Goal: Task Accomplishment & Management: Use online tool/utility

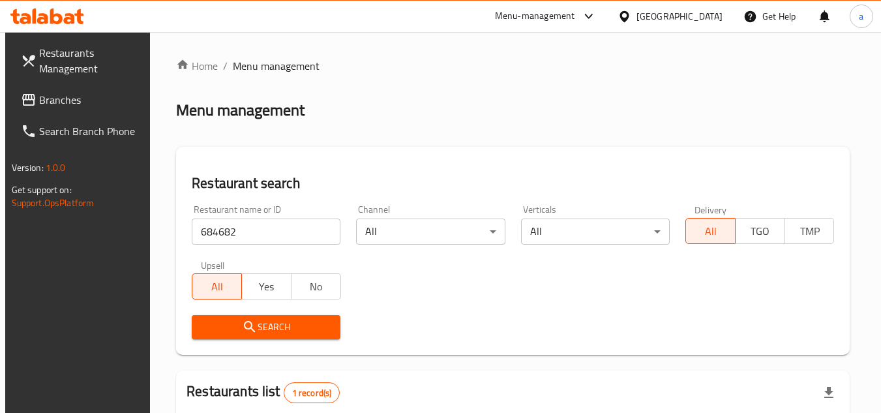
scroll to position [27, 0]
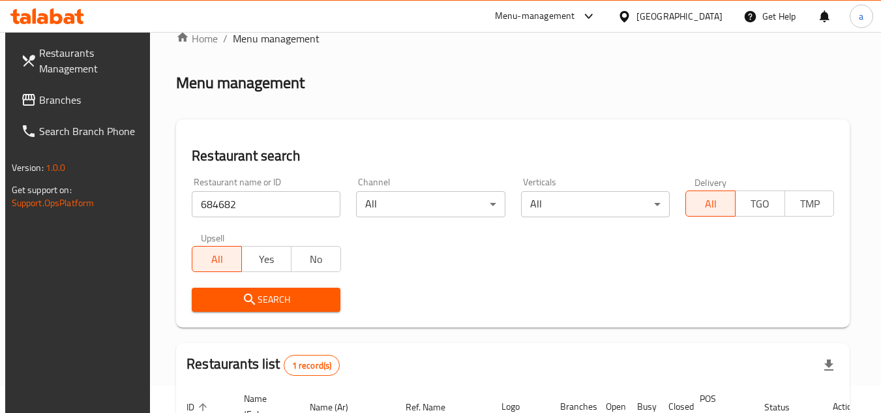
click at [710, 17] on div "Kuwait" at bounding box center [679, 16] width 86 height 14
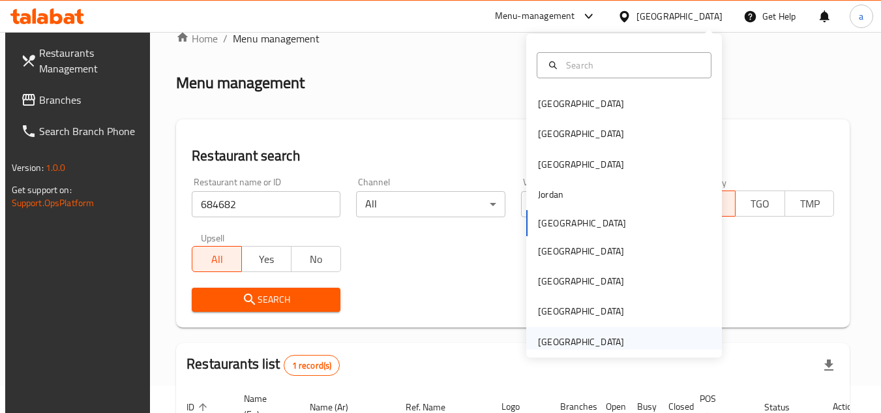
click at [629, 344] on div "[GEOGRAPHIC_DATA]" at bounding box center [624, 342] width 196 height 30
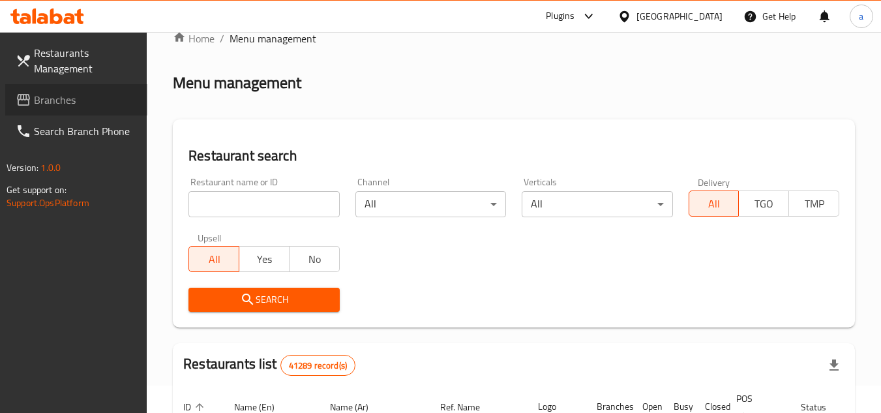
click at [74, 96] on span "Branches" at bounding box center [85, 100] width 103 height 16
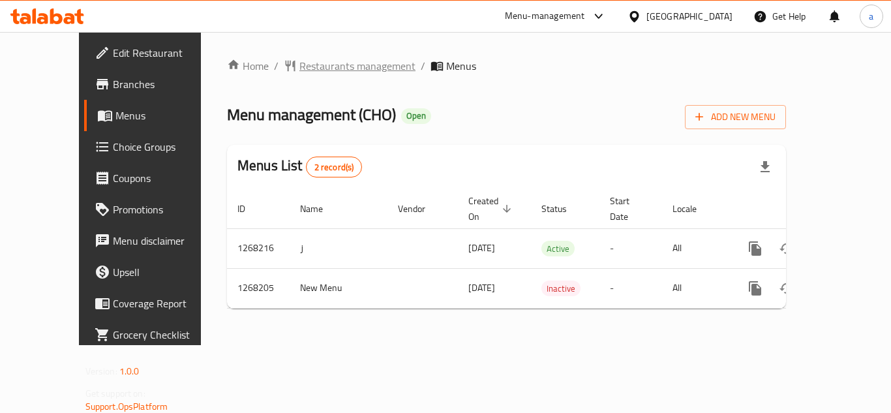
click at [311, 69] on span "Restaurants management" at bounding box center [357, 66] width 116 height 16
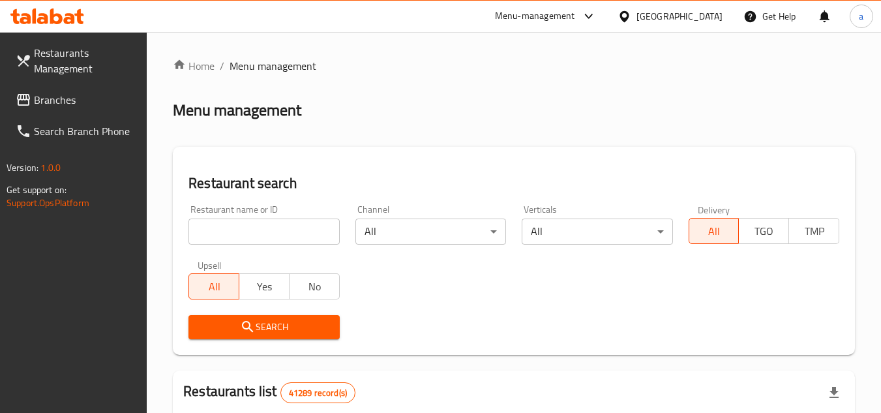
click at [263, 235] on input "search" at bounding box center [263, 231] width 151 height 26
paste input "688024"
type input "688024"
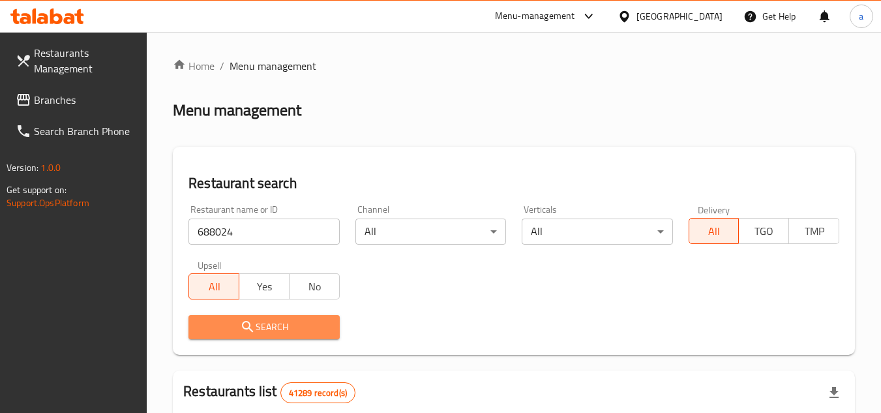
click at [305, 327] on span "Search" at bounding box center [264, 327] width 130 height 16
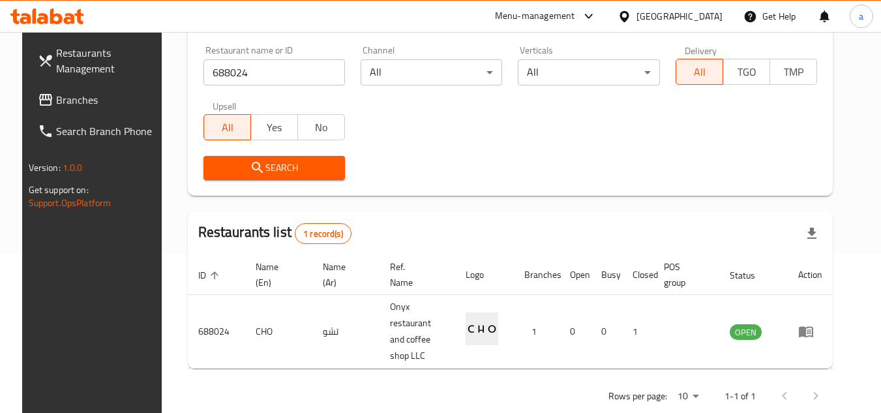
scroll to position [169, 0]
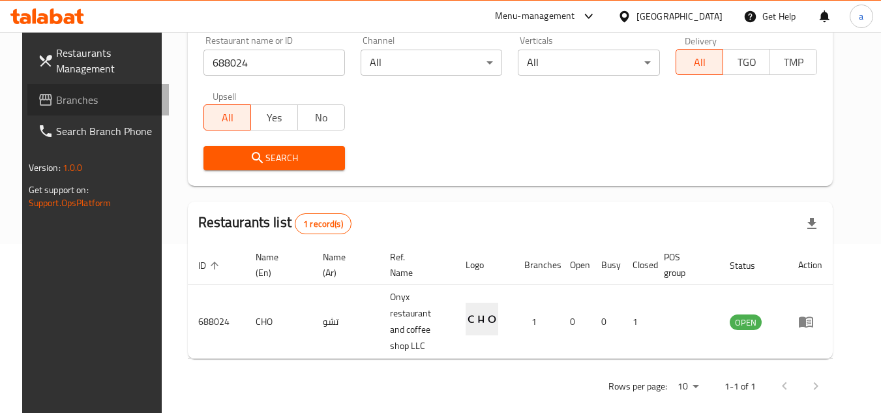
click at [95, 106] on span "Branches" at bounding box center [107, 100] width 103 height 16
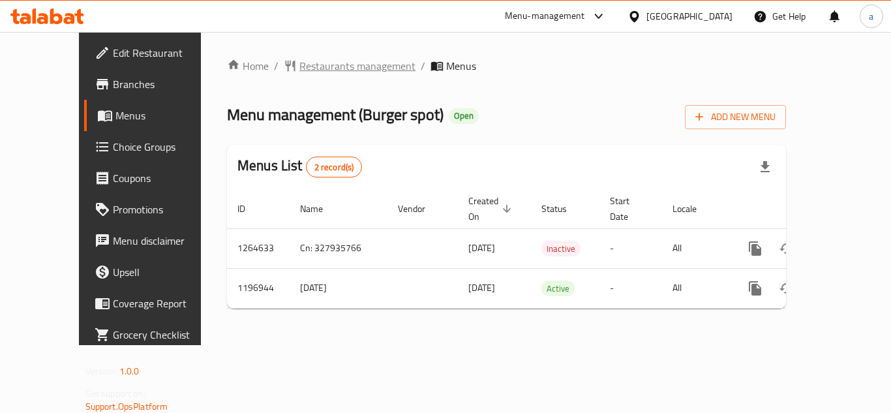
click at [299, 69] on span "Restaurants management" at bounding box center [357, 66] width 116 height 16
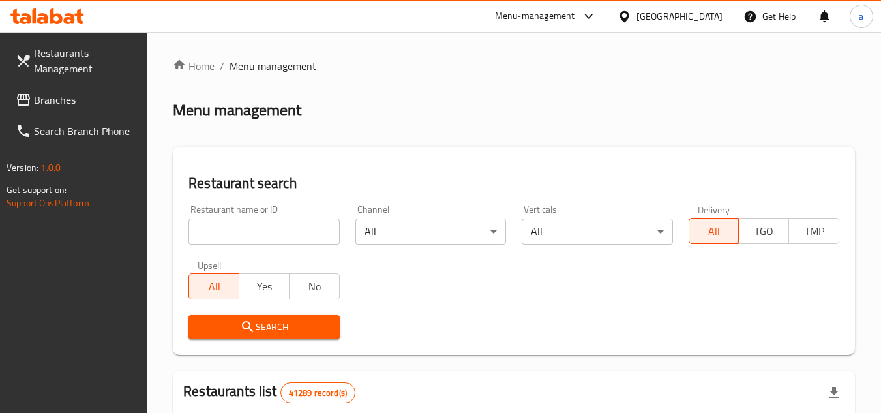
click at [280, 234] on input "search" at bounding box center [263, 231] width 151 height 26
paste input "667899"
type input "667899"
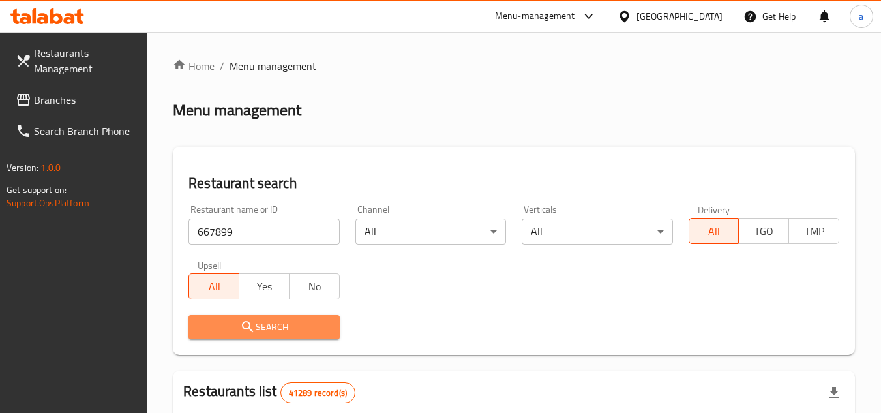
click at [300, 320] on span "Search" at bounding box center [264, 327] width 130 height 16
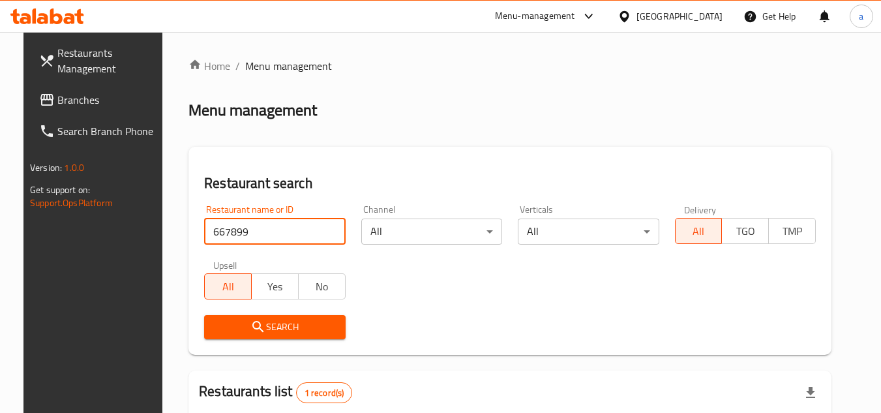
click at [325, 229] on input "667899" at bounding box center [274, 231] width 141 height 26
paste input "748052"
type input "748052"
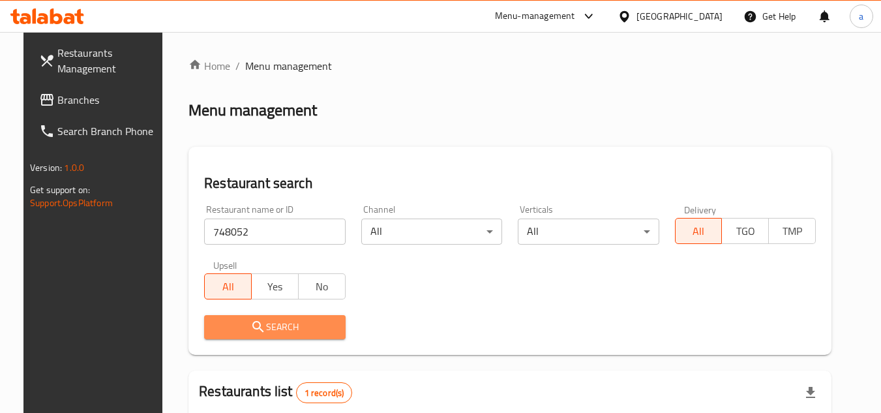
click at [308, 336] on button "Search" at bounding box center [274, 327] width 141 height 24
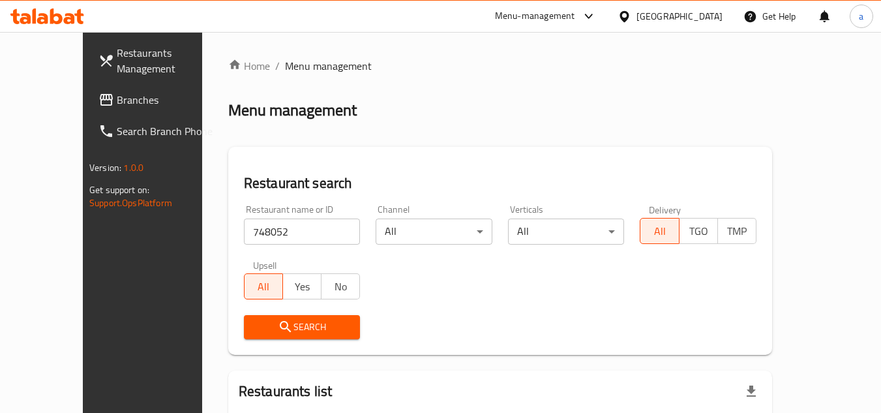
click at [117, 92] on span "Branches" at bounding box center [168, 100] width 103 height 16
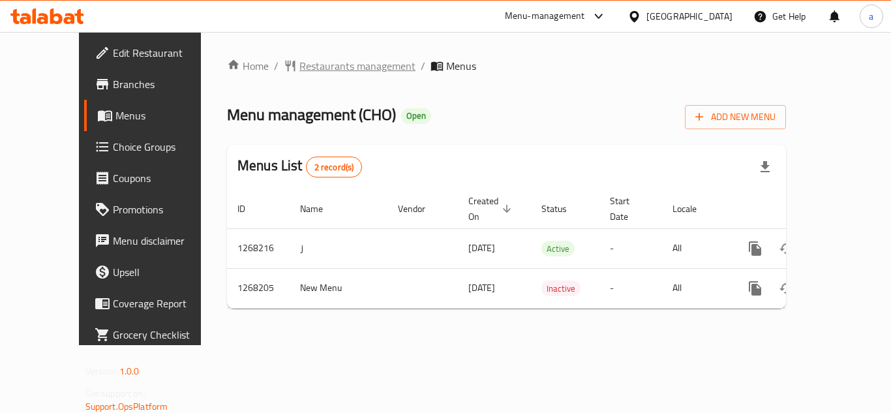
click at [303, 61] on span "Restaurants management" at bounding box center [357, 66] width 116 height 16
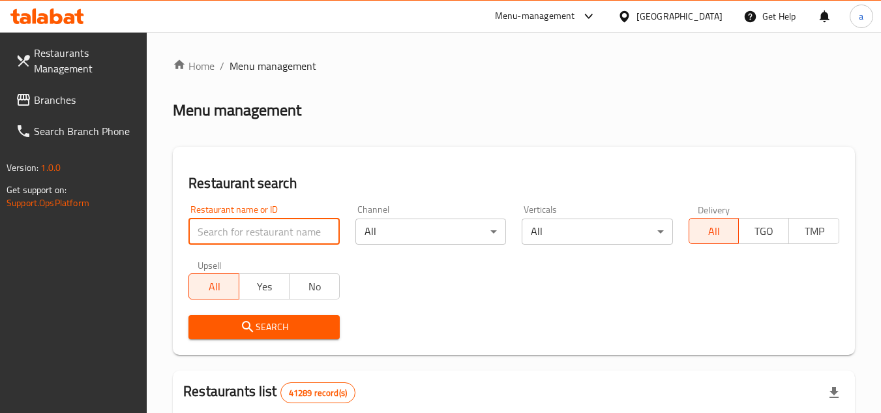
click at [277, 232] on input "search" at bounding box center [263, 231] width 151 height 26
paste input "688024"
type input "688024"
click at [280, 319] on span "Search" at bounding box center [264, 327] width 130 height 16
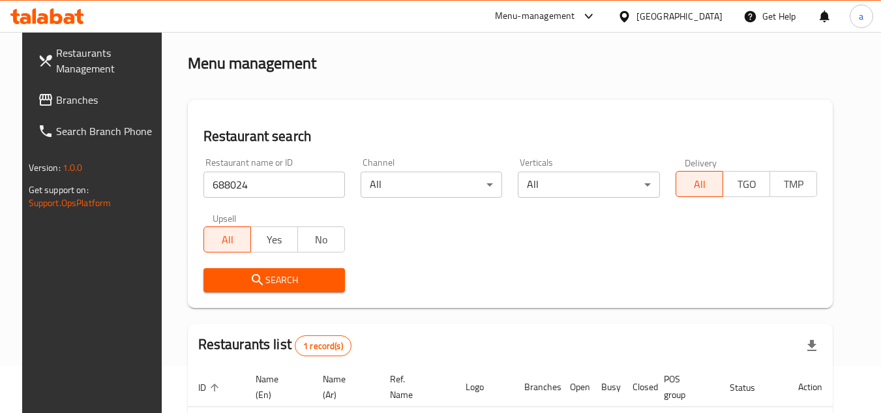
scroll to position [169, 0]
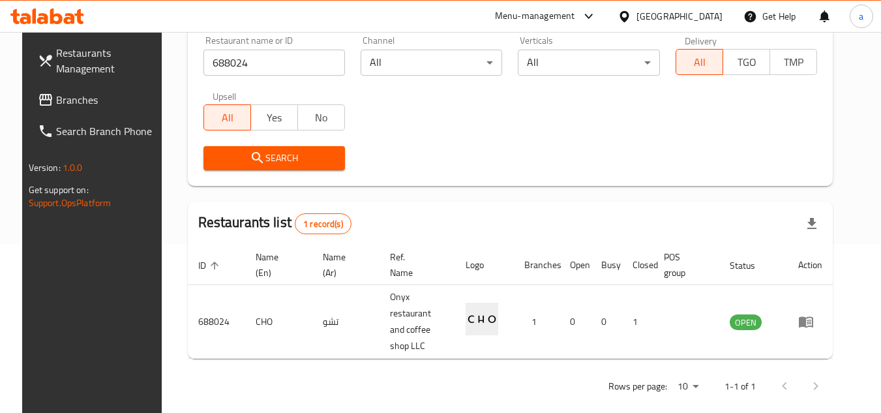
click at [61, 97] on span "Branches" at bounding box center [107, 100] width 103 height 16
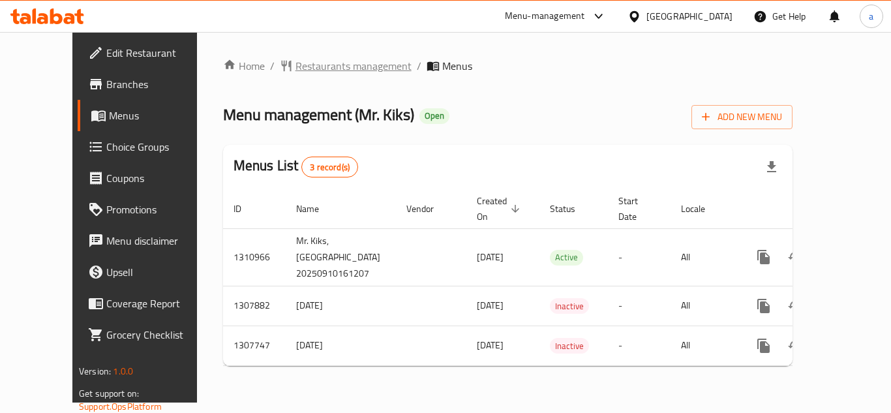
click at [320, 64] on span "Restaurants management" at bounding box center [353, 66] width 116 height 16
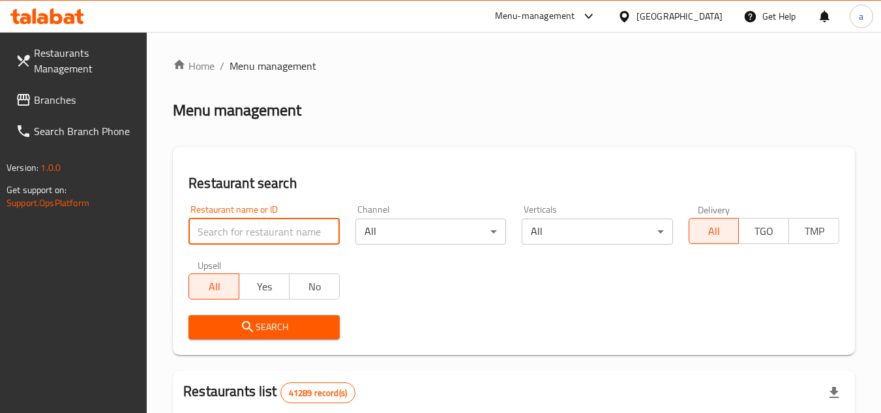
click at [275, 232] on input "search" at bounding box center [263, 231] width 151 height 26
paste input "704326"
type input "704326"
click at [269, 336] on button "Search" at bounding box center [263, 327] width 151 height 24
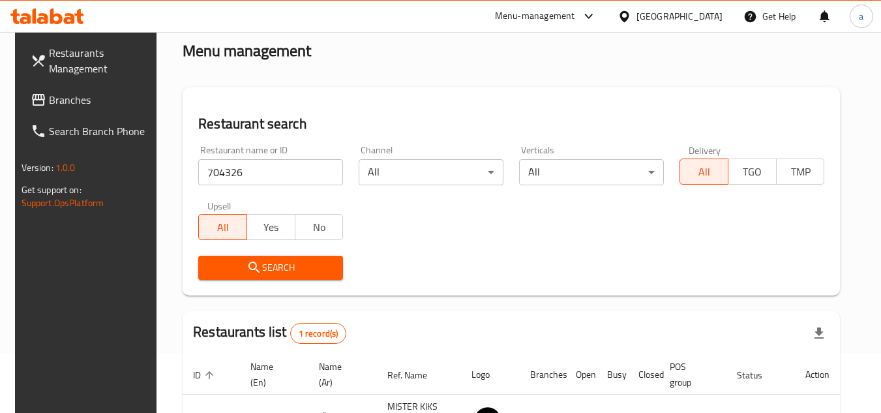
scroll to position [169, 0]
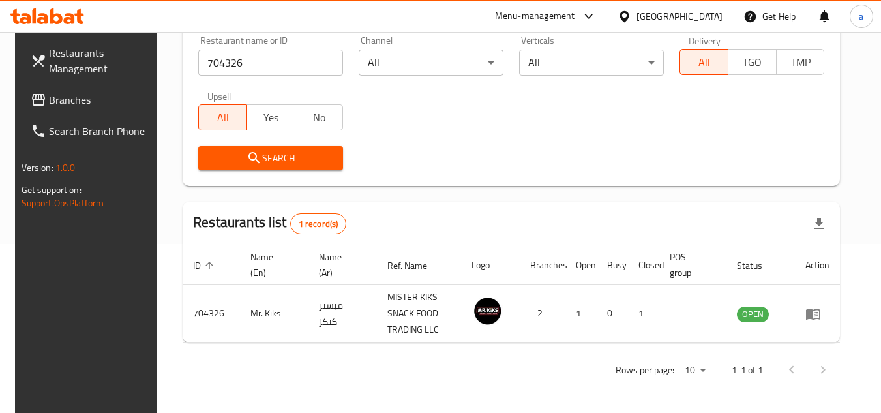
click at [76, 104] on span "Branches" at bounding box center [100, 100] width 103 height 16
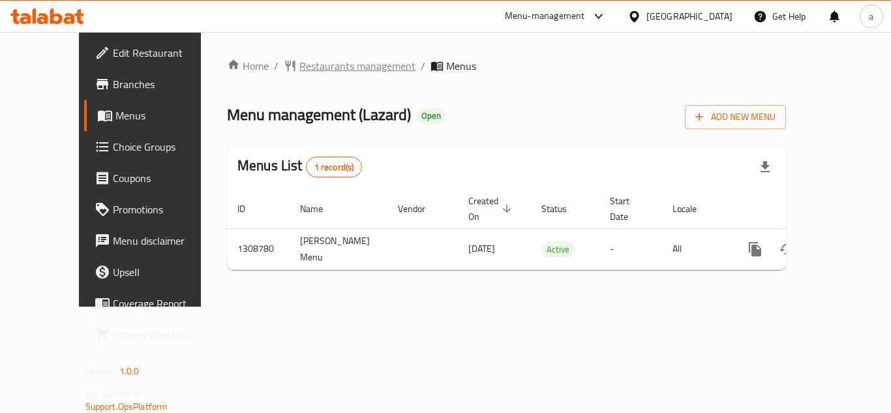
click at [303, 65] on span "Restaurants management" at bounding box center [357, 66] width 116 height 16
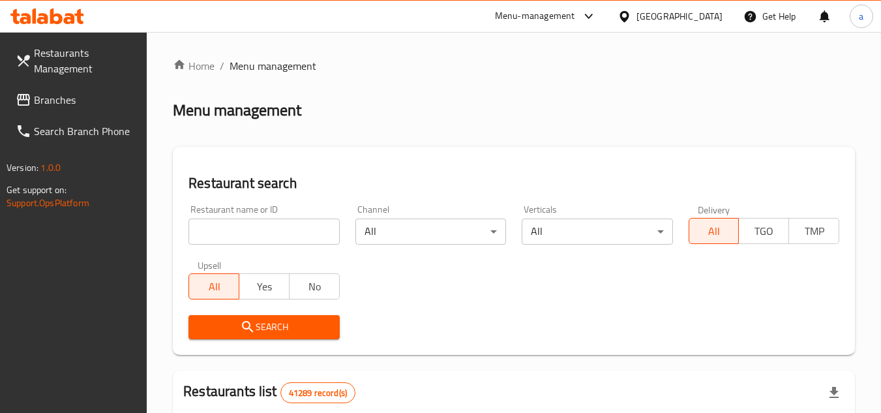
click at [247, 238] on input "search" at bounding box center [263, 231] width 151 height 26
paste input "704655"
type input "704655"
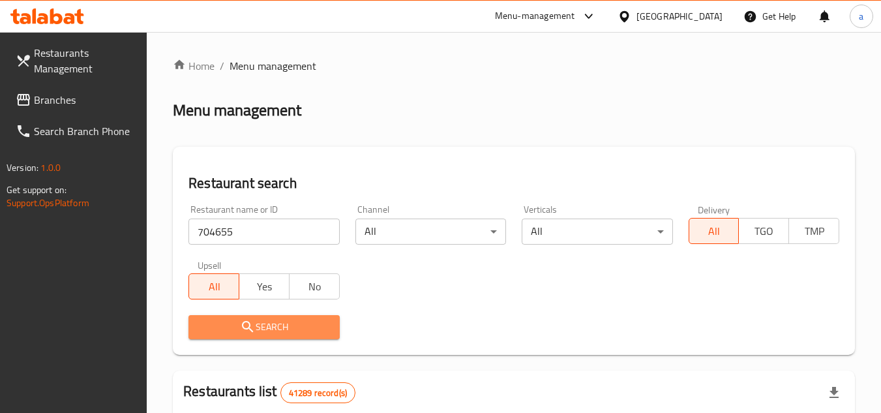
click at [247, 327] on icon "submit" at bounding box center [248, 327] width 16 height 16
